Goal: Task Accomplishment & Management: Manage account settings

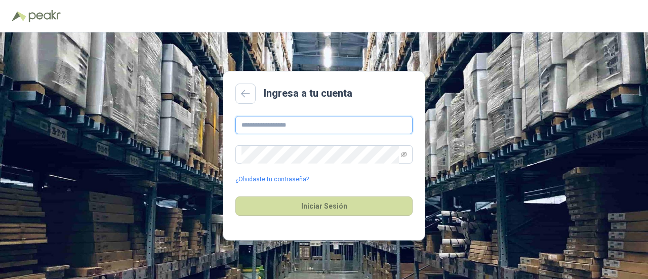
click at [349, 123] on input "text" at bounding box center [323, 125] width 177 height 18
type input "**********"
click at [357, 182] on div "¿Olvidaste tu contraseña?" at bounding box center [323, 180] width 177 height 10
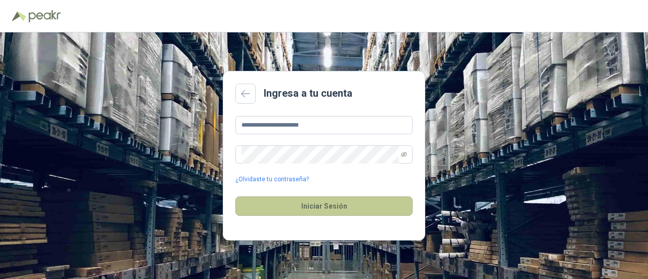
click at [334, 206] on button "Iniciar Sesión" at bounding box center [323, 205] width 177 height 19
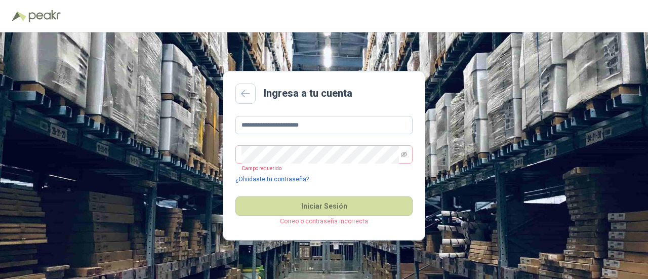
click at [274, 178] on link "¿Olvidaste tu contraseña?" at bounding box center [271, 180] width 73 height 10
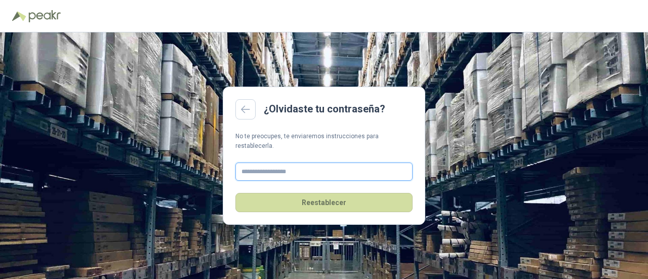
click at [284, 170] on input "text" at bounding box center [323, 171] width 177 height 18
type input "**********"
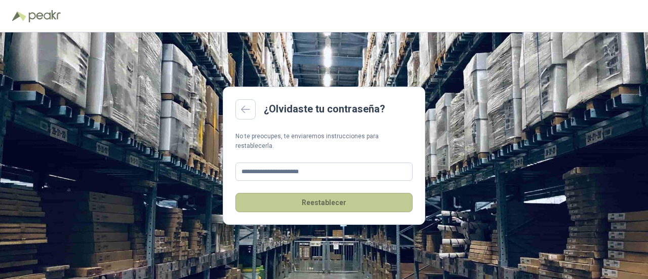
click at [312, 195] on button "Reestablecer" at bounding box center [323, 202] width 177 height 19
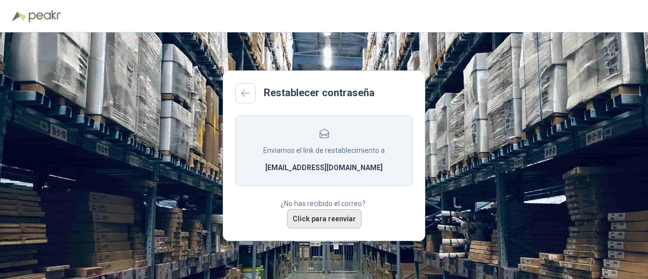
click at [326, 222] on button "Click para reenviar" at bounding box center [324, 218] width 74 height 19
click at [245, 96] on icon at bounding box center [245, 93] width 9 height 8
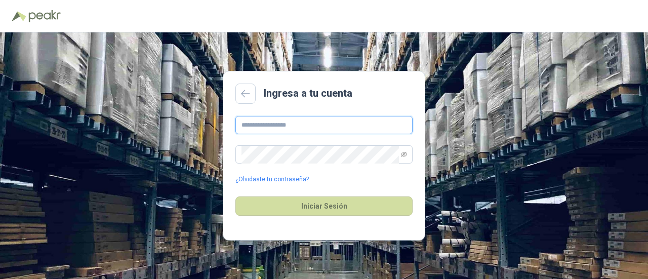
click at [259, 125] on input "text" at bounding box center [323, 125] width 177 height 18
type input "**********"
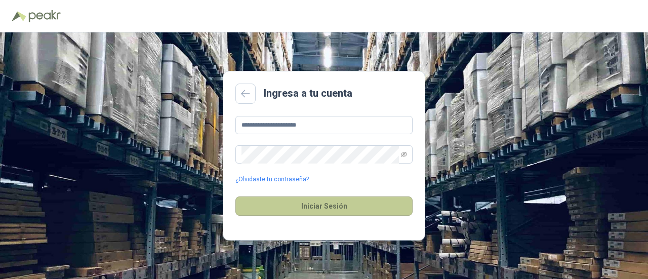
click at [337, 207] on button "Iniciar Sesión" at bounding box center [323, 205] width 177 height 19
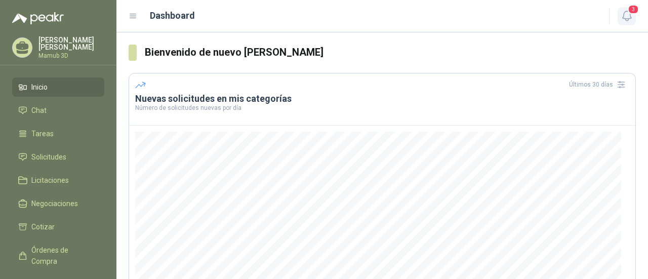
click at [631, 14] on span "3" at bounding box center [632, 10] width 11 height 10
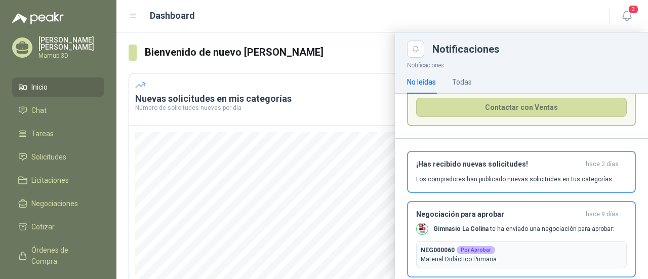
scroll to position [67, 0]
click at [569, 171] on div "¡Has recibido nuevas solicitudes! hace 2 [PERSON_NAME] Los compradores han publ…" at bounding box center [521, 171] width 210 height 24
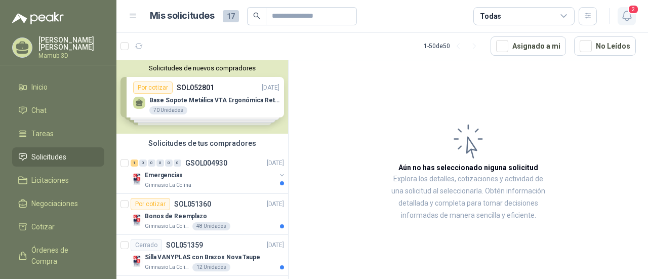
click at [627, 14] on icon "button" at bounding box center [626, 16] width 13 height 13
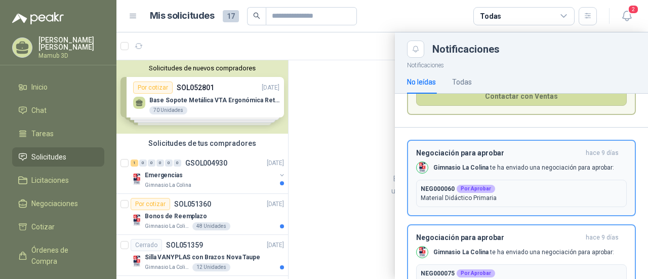
scroll to position [78, 0]
click at [501, 193] on p "Material Didáctico Primaria" at bounding box center [520, 197] width 201 height 9
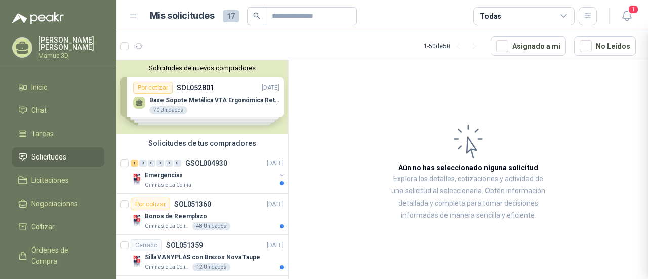
scroll to position [34, 0]
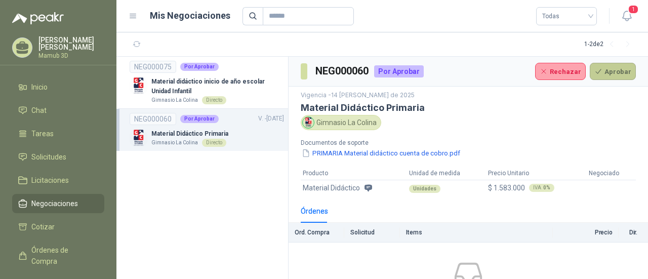
click at [611, 74] on button "Aprobar" at bounding box center [612, 71] width 46 height 17
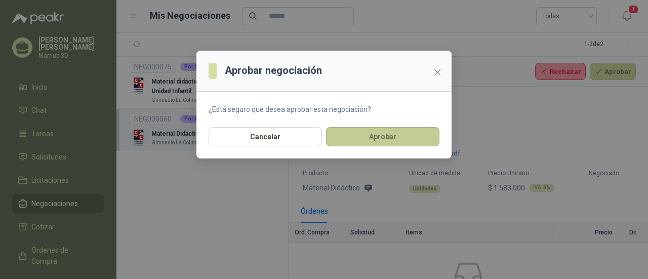
click at [371, 136] on button "Aprobar" at bounding box center [382, 136] width 113 height 19
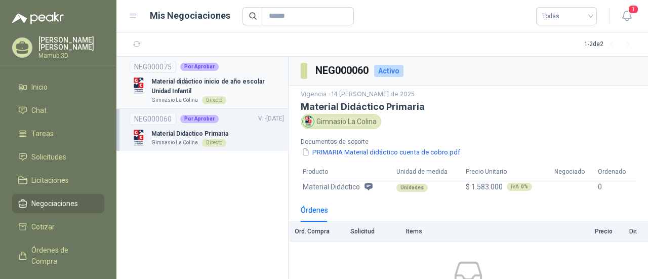
click at [245, 95] on p "Material didáctico inicio de año escolar Unidad Infantil" at bounding box center [217, 86] width 133 height 19
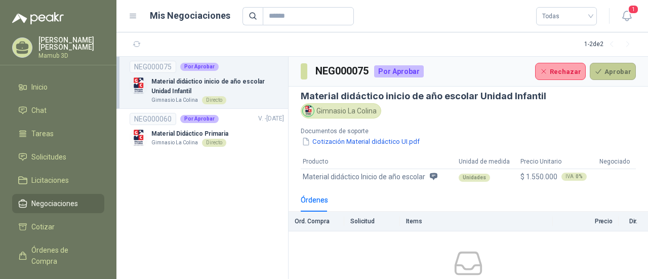
click at [601, 72] on button "Aprobar" at bounding box center [612, 71] width 46 height 17
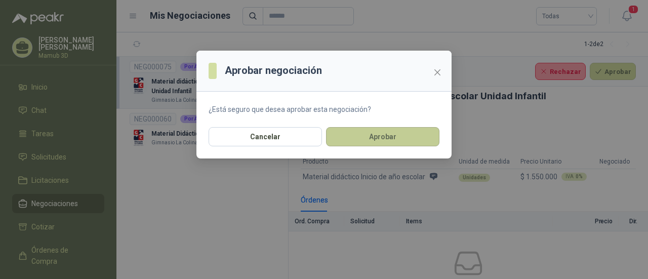
click at [400, 139] on button "Aprobar" at bounding box center [382, 136] width 113 height 19
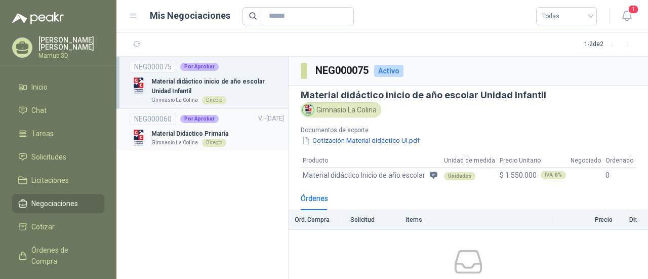
click at [230, 133] on div "Material Didáctico Primaria Gimnasio La Colina Directo" at bounding box center [207, 138] width 154 height 18
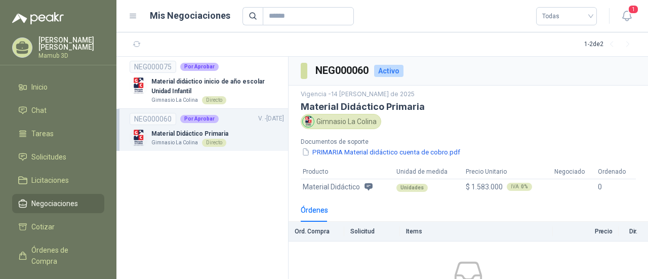
click at [245, 134] on div "Material Didáctico Primaria Gimnasio La Colina Directo" at bounding box center [207, 138] width 154 height 18
click at [243, 88] on p "Material didáctico inicio de año escolar Unidad Infantil" at bounding box center [217, 86] width 133 height 19
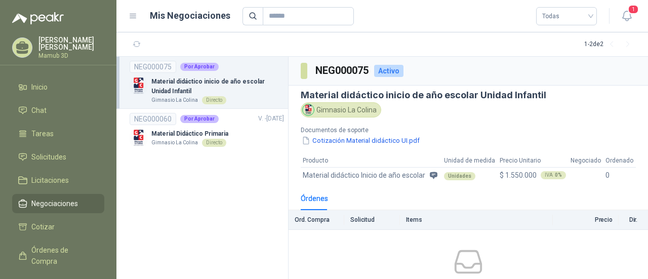
scroll to position [34, 0]
